Goal: Task Accomplishment & Management: Manage account settings

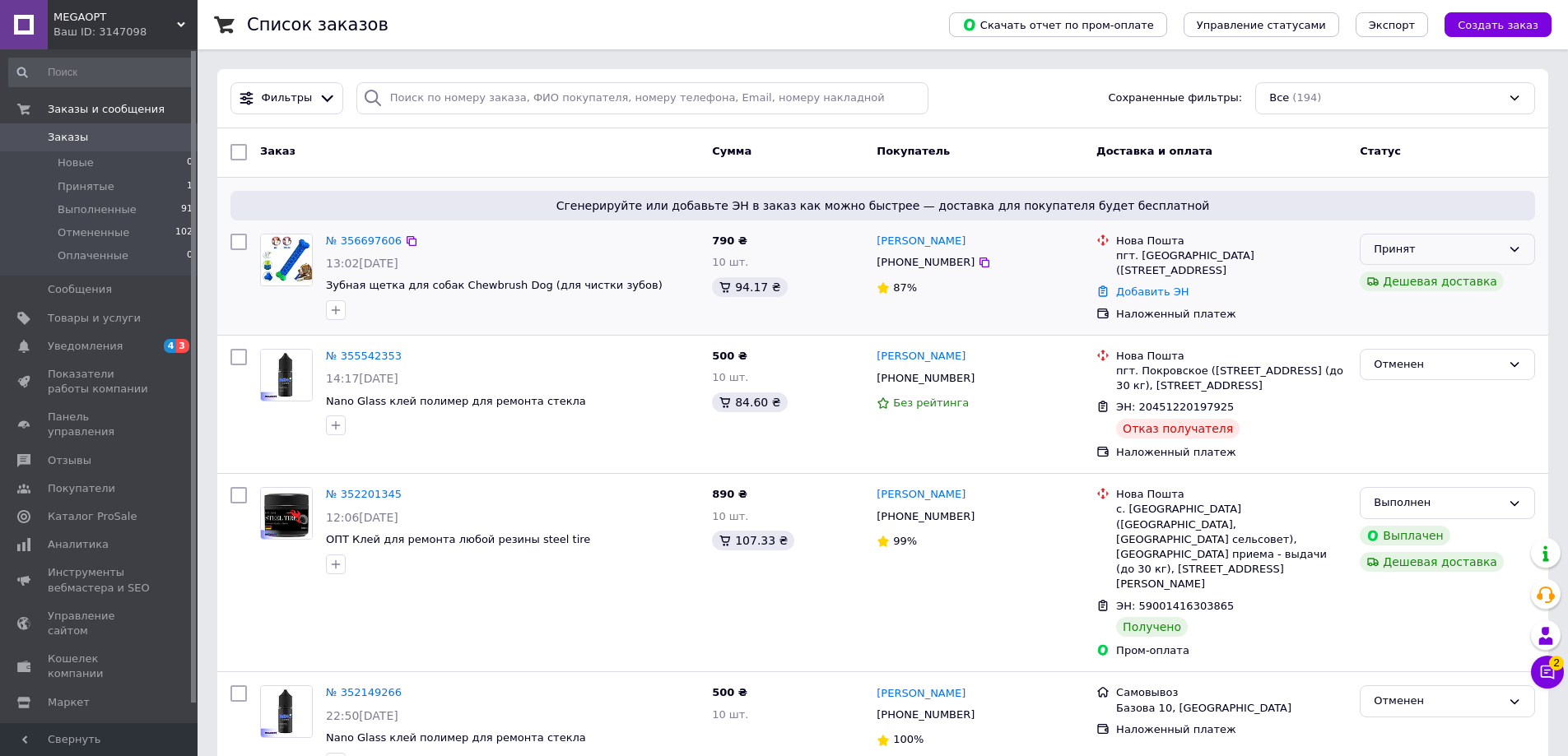
click at [1507, 251] on div "Принят" at bounding box center [1448, 250] width 175 height 32
click at [1404, 321] on li "Отменен" at bounding box center [1448, 314] width 173 height 31
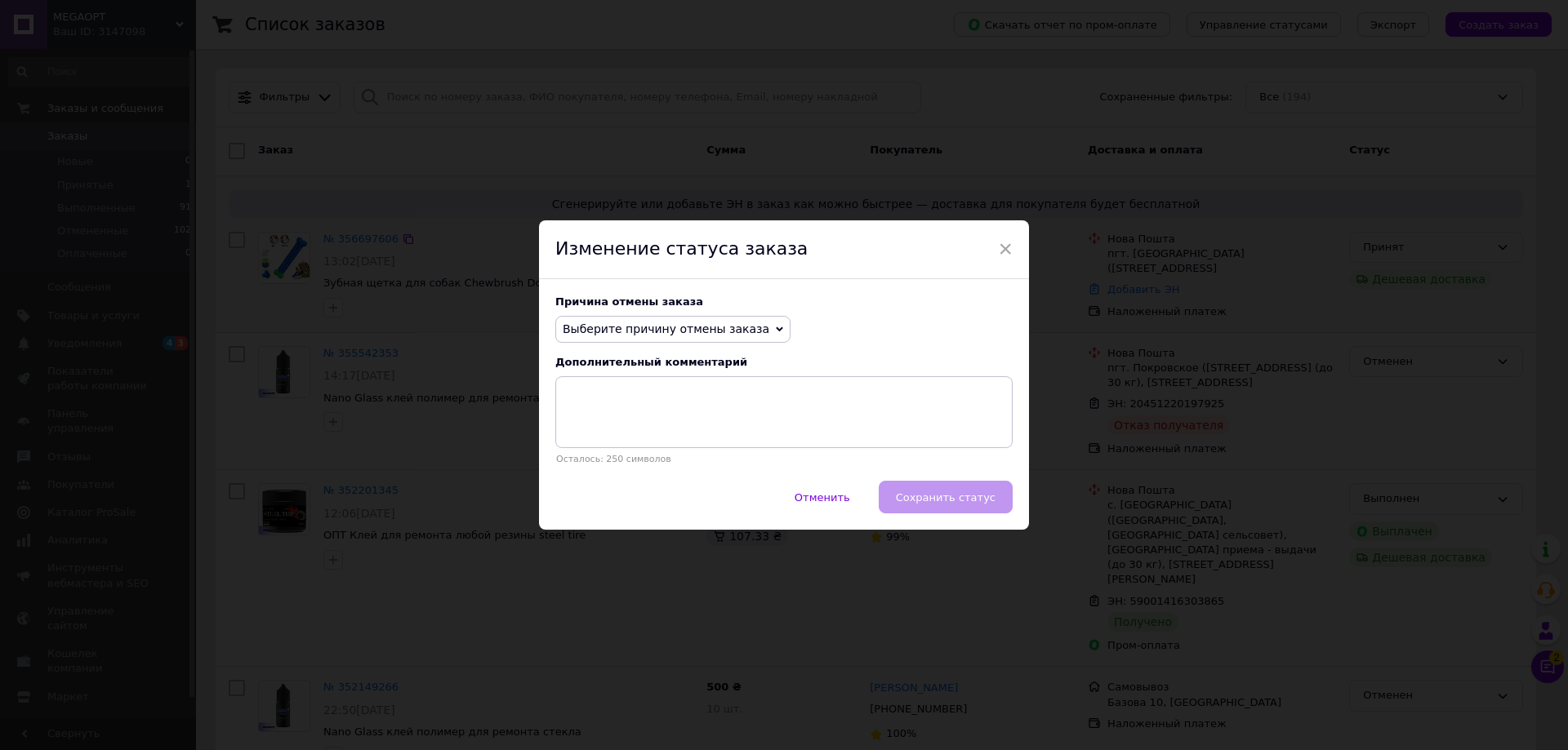
click at [703, 323] on span "Выберите причину отмены заказа" at bounding box center [666, 329] width 207 height 13
click at [641, 355] on li "Нет в наличии" at bounding box center [673, 360] width 234 height 23
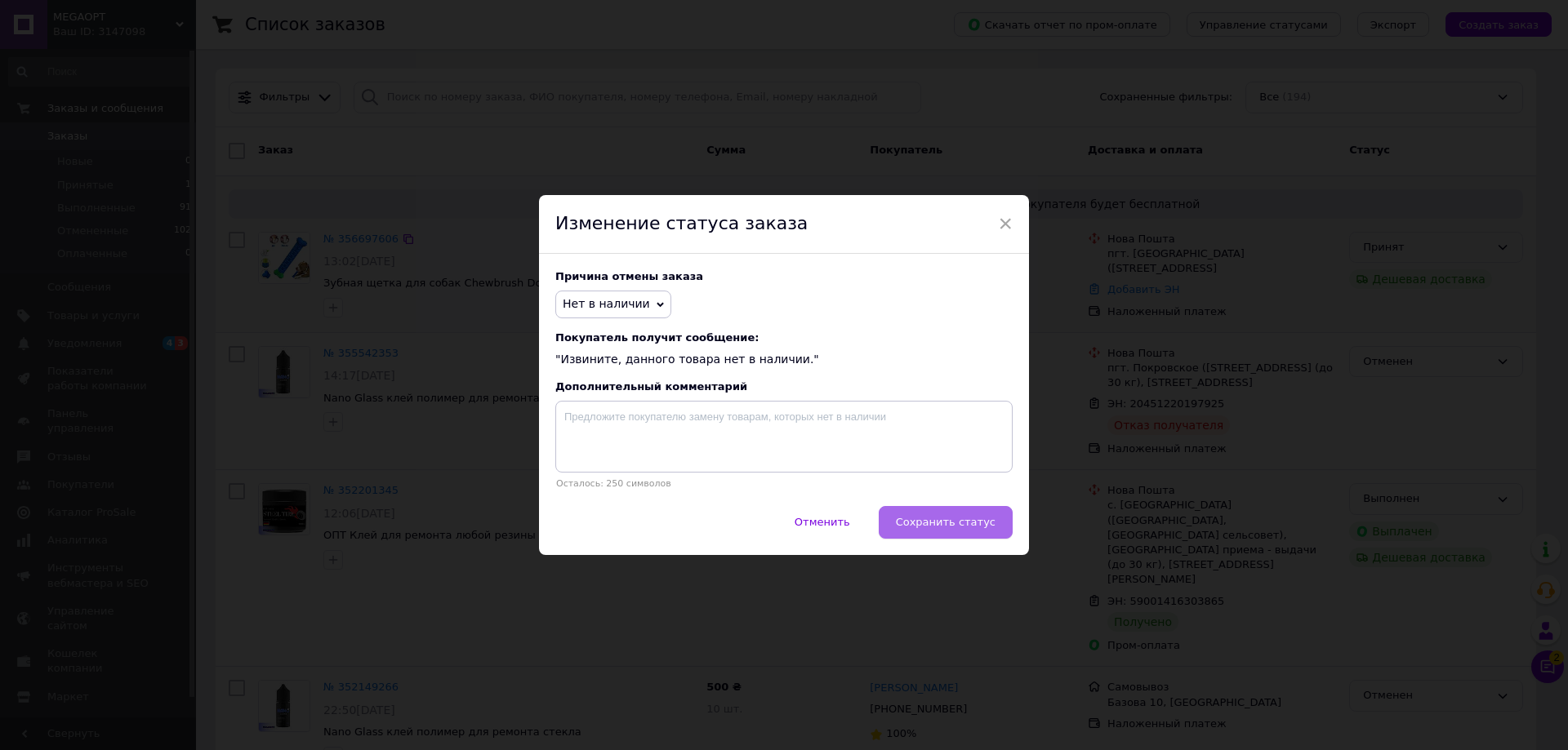
click at [968, 528] on span "Сохранить статус" at bounding box center [946, 522] width 100 height 12
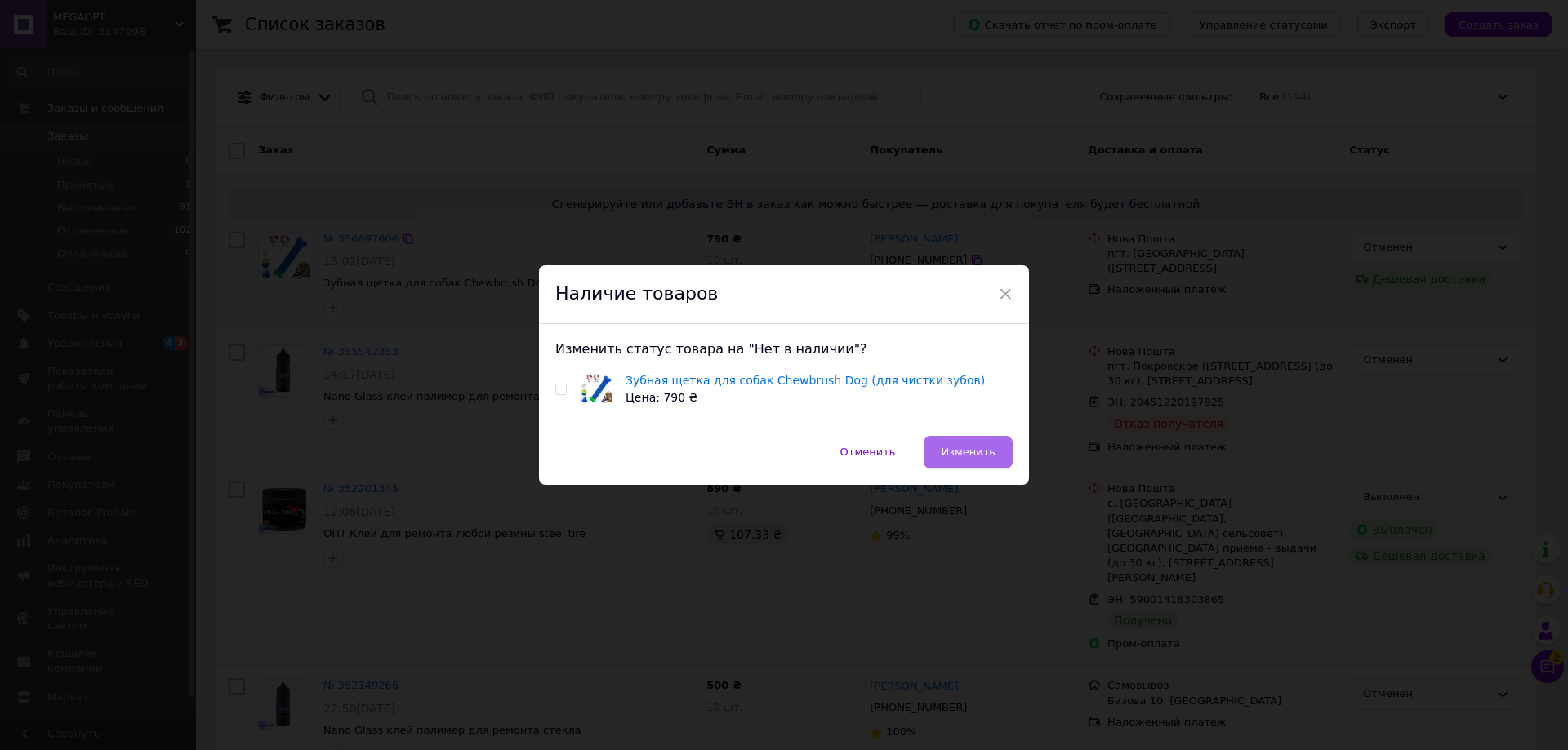
click at [973, 454] on span "Изменить" at bounding box center [968, 452] width 55 height 12
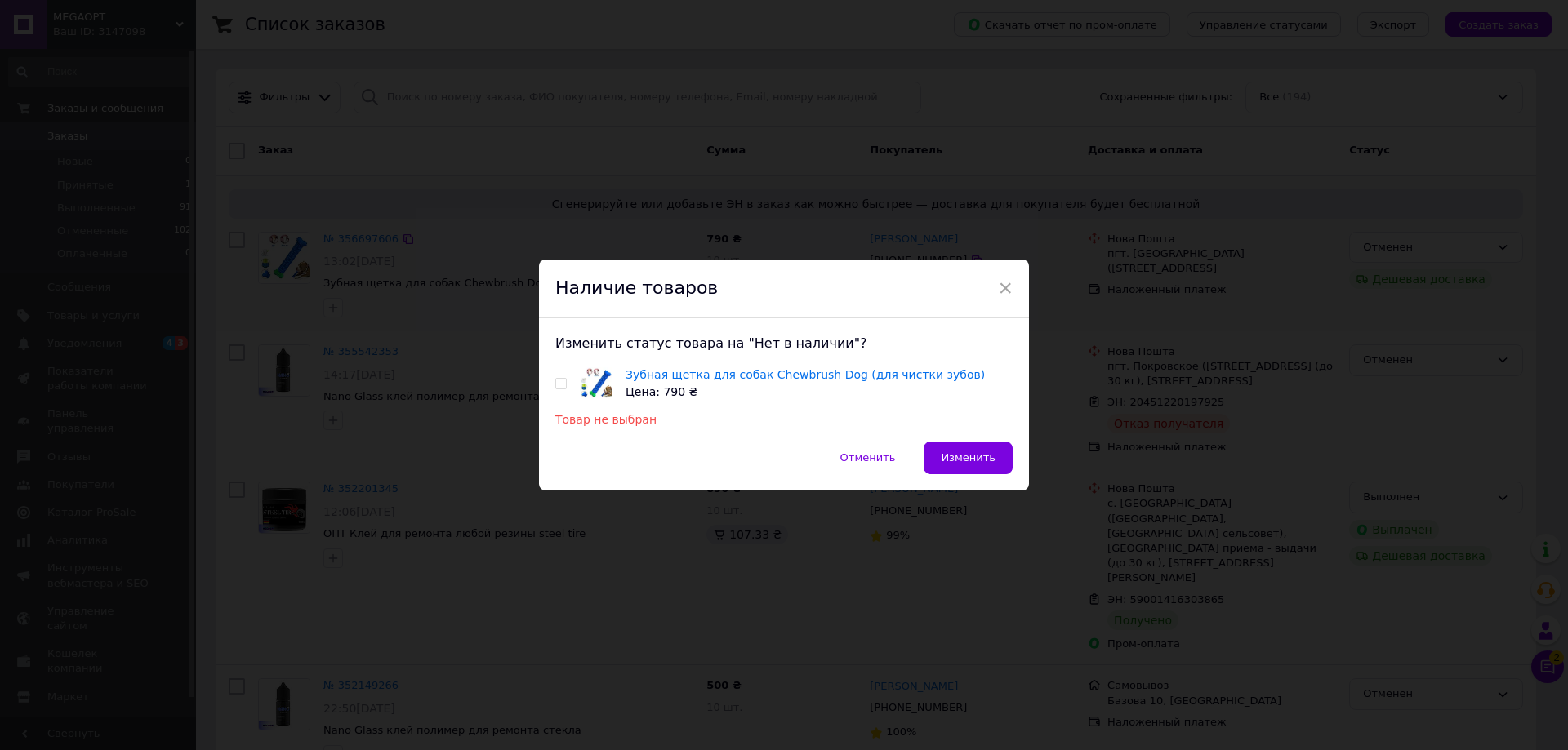
click at [555, 389] on div "Зубная щетка для собак Chewbrush Dog (для чистки зубов) Цена: 790 ₴" at bounding box center [784, 384] width 458 height 34
click at [557, 389] on input "checkbox" at bounding box center [560, 384] width 11 height 11
checkbox input "true"
click at [983, 459] on span "Изменить" at bounding box center [968, 458] width 55 height 12
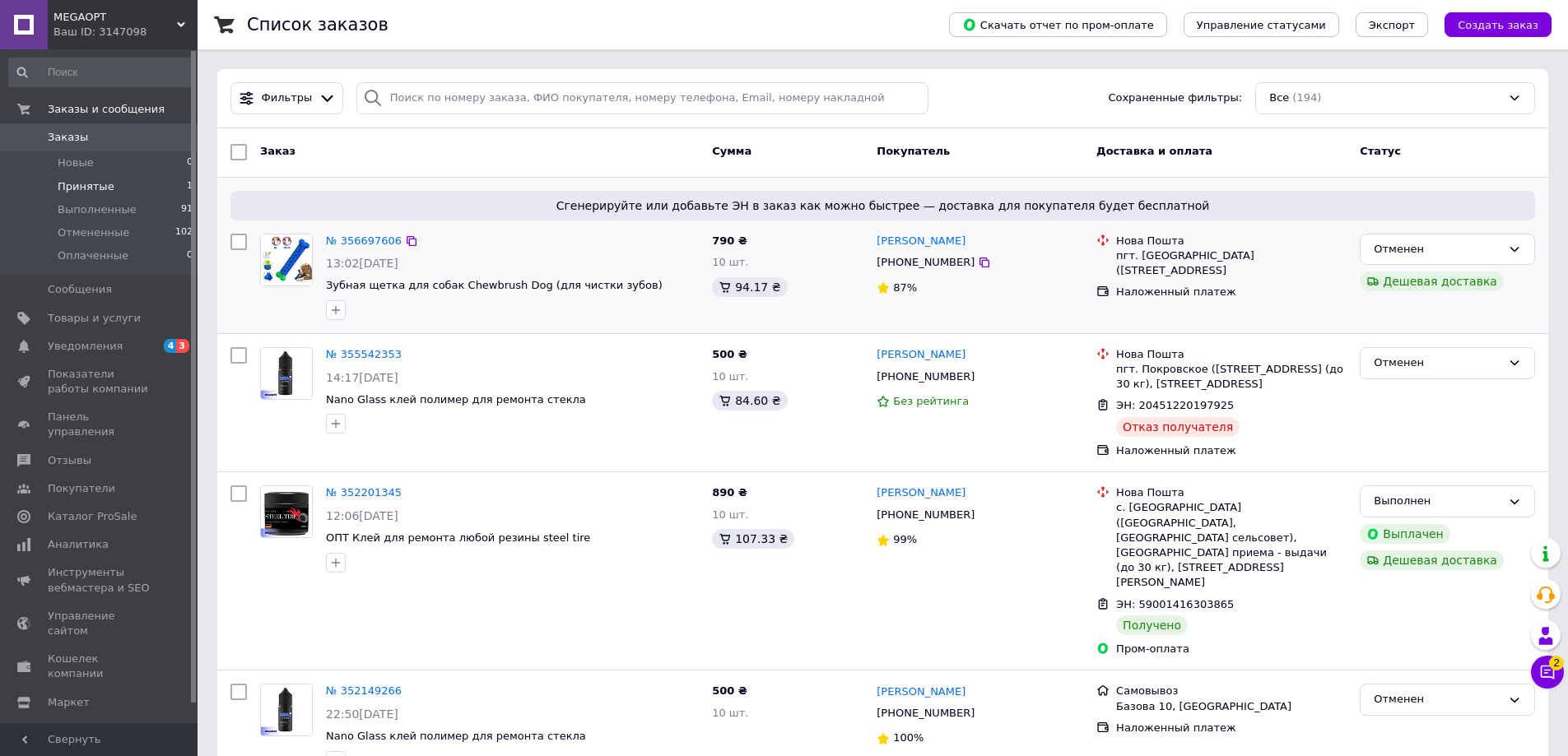
click at [101, 191] on span "Принятые" at bounding box center [85, 186] width 56 height 15
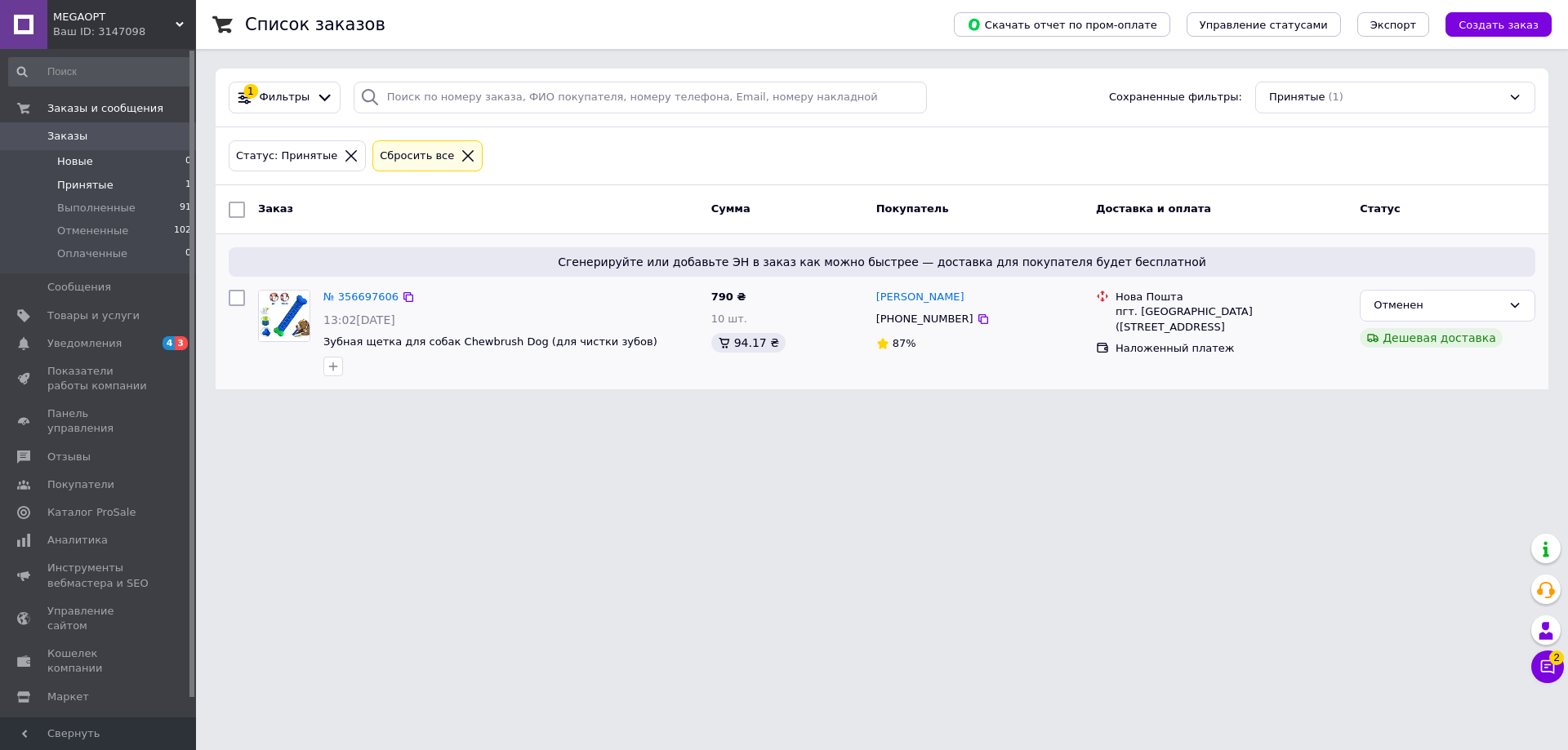
click at [109, 165] on li "Новые 0" at bounding box center [100, 161] width 201 height 23
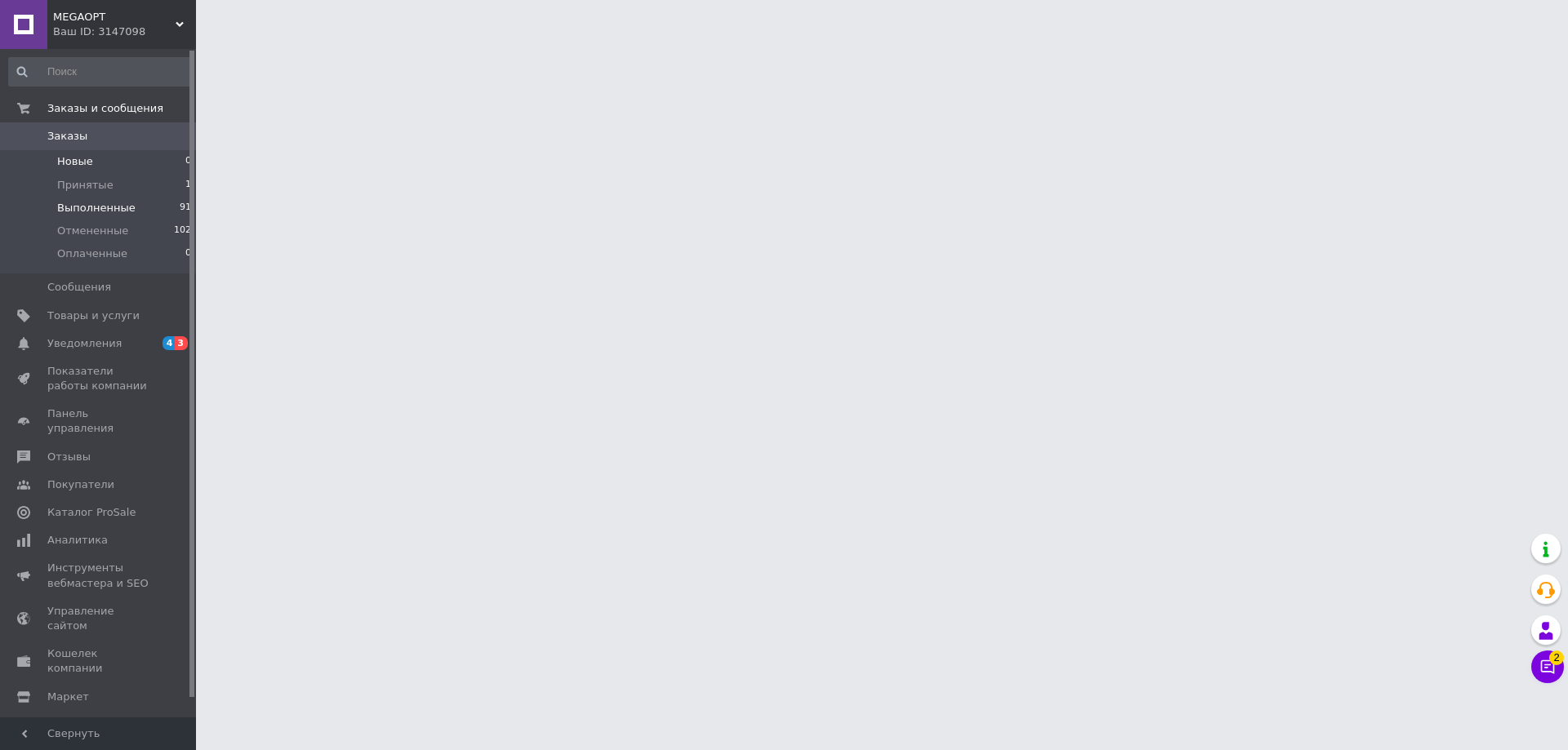
click at [111, 213] on span "Выполненные" at bounding box center [96, 208] width 78 height 14
click at [118, 232] on span "Отмененные" at bounding box center [92, 231] width 71 height 14
click at [108, 237] on span "Отмененные" at bounding box center [92, 231] width 71 height 14
click at [118, 349] on span "Уведомления" at bounding box center [99, 343] width 103 height 14
